Goal: Transaction & Acquisition: Purchase product/service

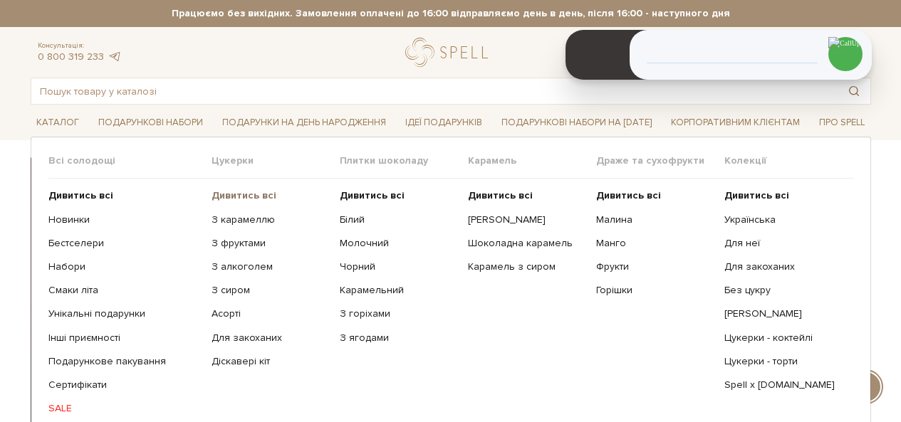
click at [237, 197] on b "Дивитись всі" at bounding box center [243, 195] width 65 height 12
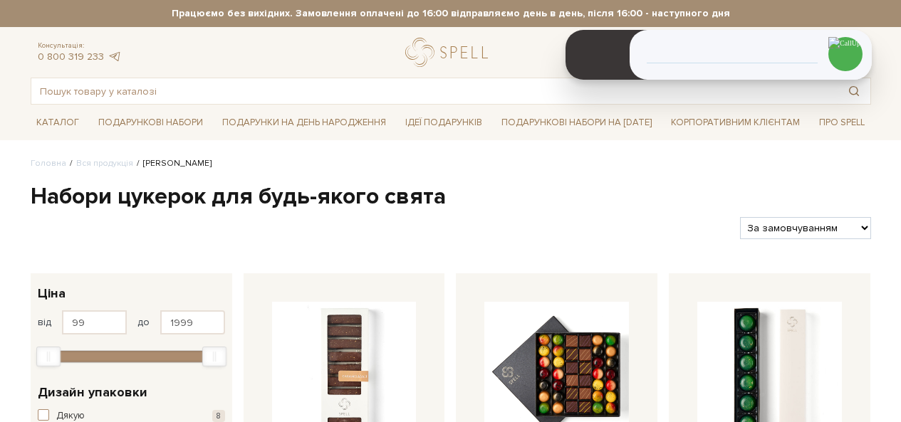
click at [783, 231] on select "За замовчуванням За Ціною (зростання) За Ціною (зменшення) Новинки За популярні…" at bounding box center [805, 228] width 130 height 22
select select "https://spellchocolate.com/our-productions/seti-cukerok/?sort=p.price&order=ASC"
click at [740, 217] on select "За замовчуванням За Ціною (зростання) За Ціною (зменшення) Новинки За популярні…" at bounding box center [805, 228] width 130 height 22
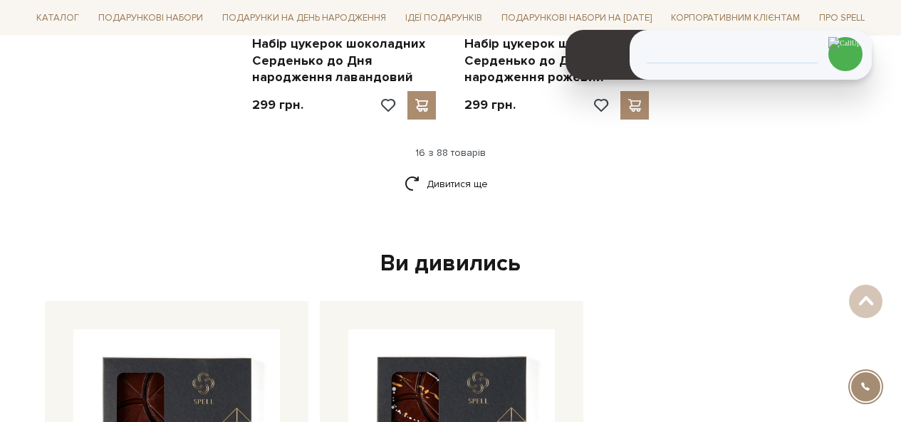
scroll to position [1994, 0]
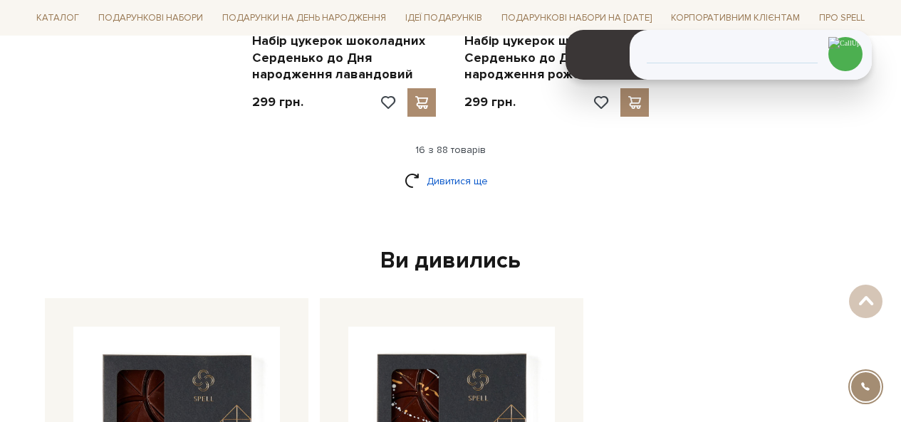
click at [436, 184] on link "Дивитися ще" at bounding box center [450, 181] width 93 height 25
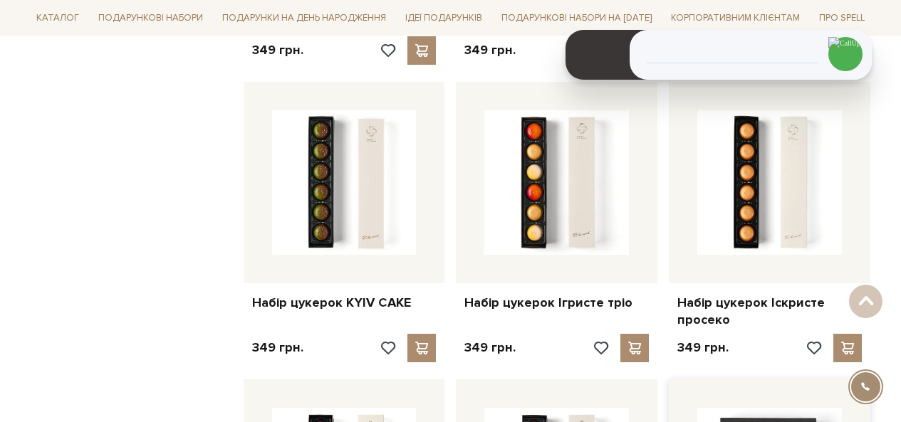
scroll to position [3347, 0]
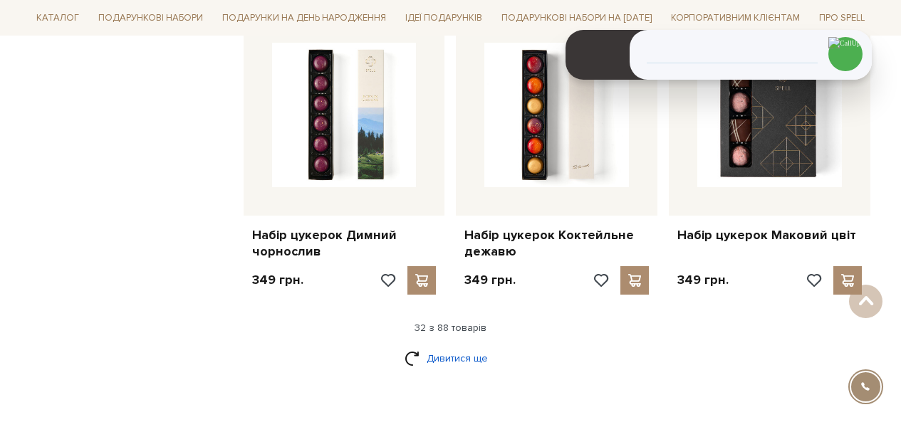
click at [435, 363] on link "Дивитися ще" at bounding box center [450, 358] width 93 height 25
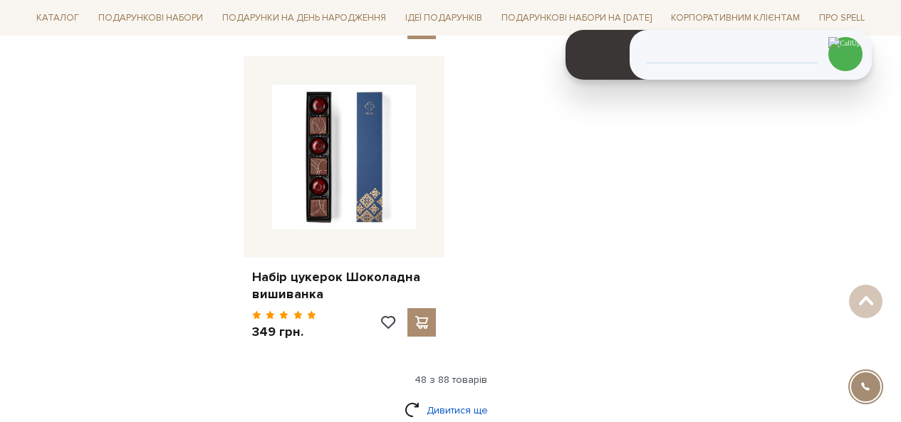
scroll to position [5269, 0]
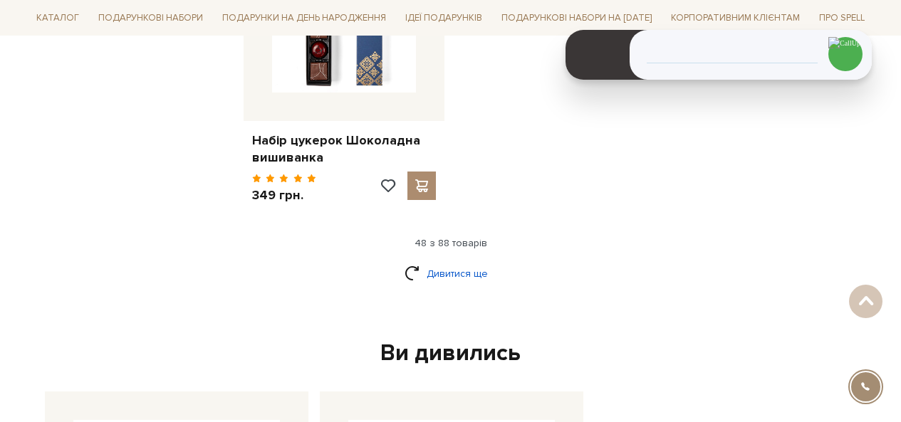
click at [474, 261] on link "Дивитися ще" at bounding box center [450, 273] width 93 height 25
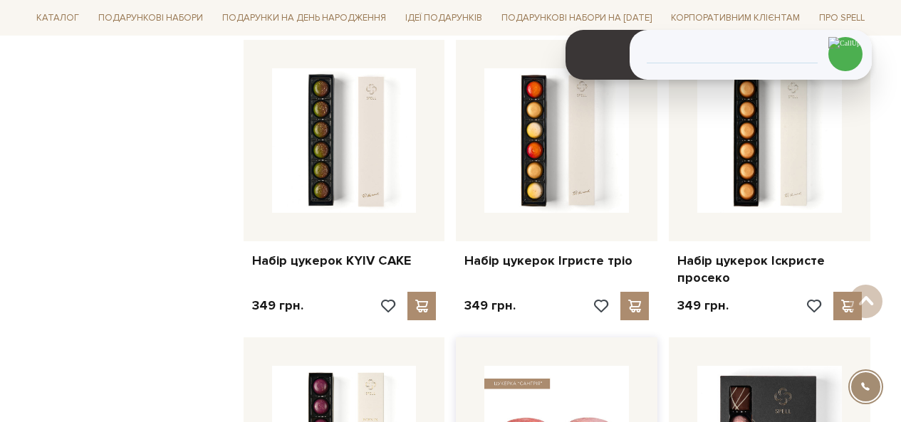
scroll to position [2919, 0]
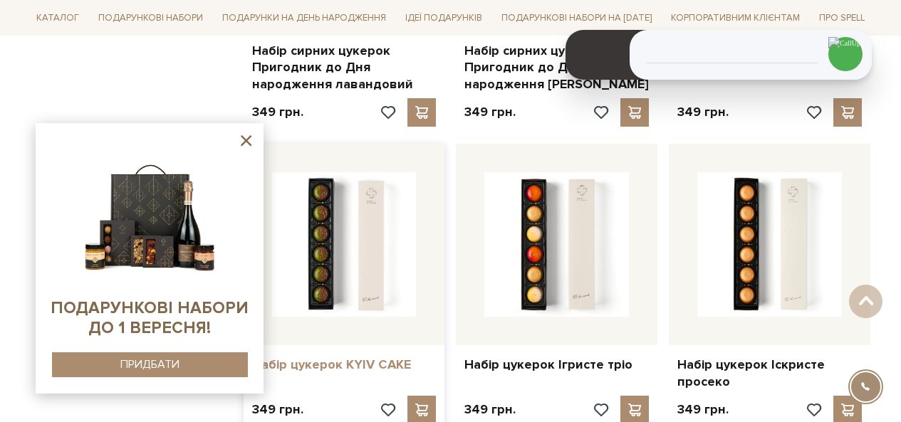
click at [350, 369] on link "Набір цукерок KYIV CAKE" at bounding box center [344, 365] width 184 height 16
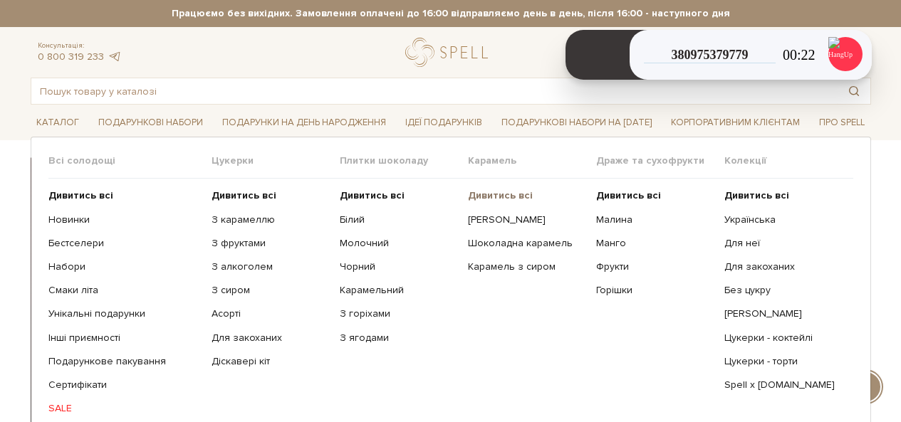
click at [503, 192] on b "Дивитись всі" at bounding box center [500, 195] width 65 height 12
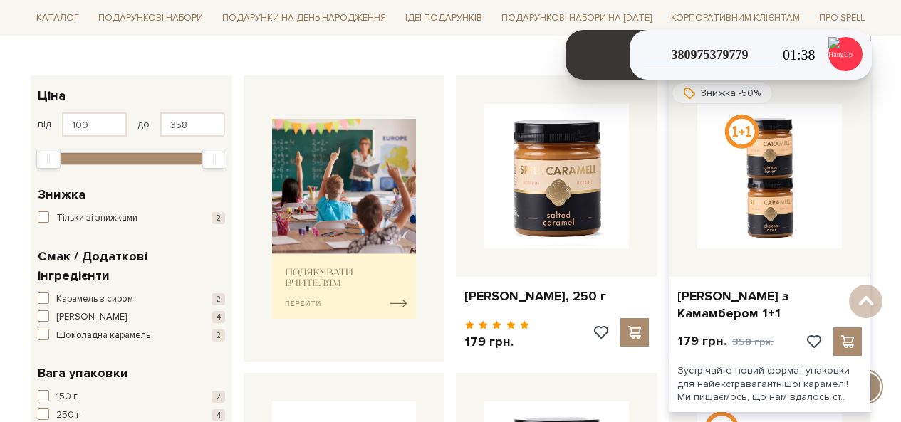
scroll to position [285, 0]
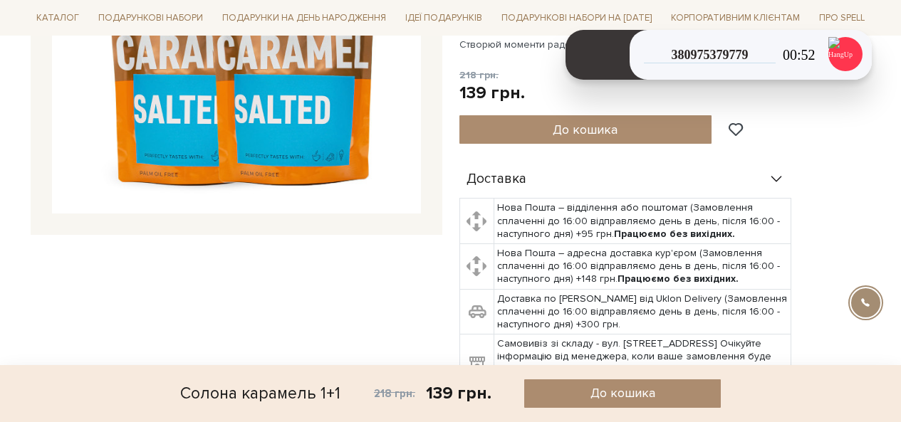
scroll to position [570, 0]
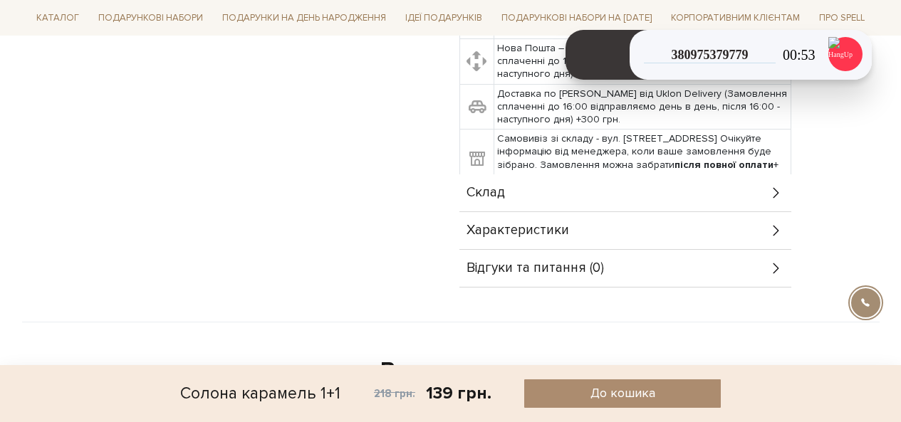
click at [779, 212] on div "Характеристики" at bounding box center [625, 230] width 332 height 37
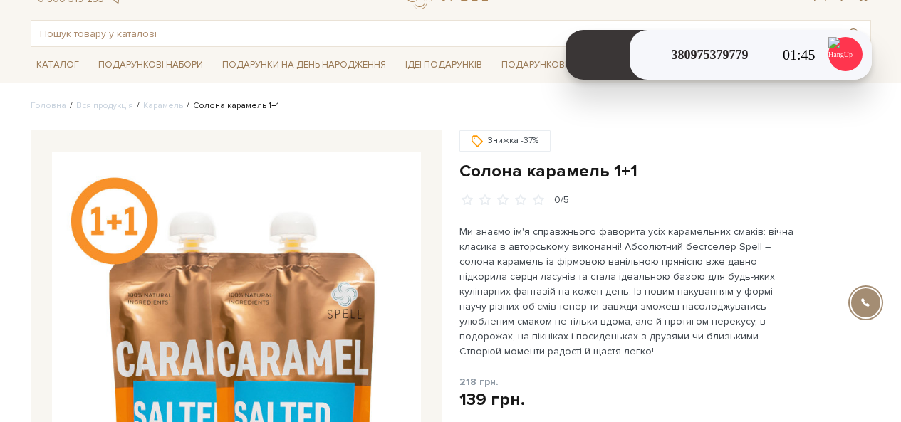
scroll to position [0, 0]
